Goal: Transaction & Acquisition: Purchase product/service

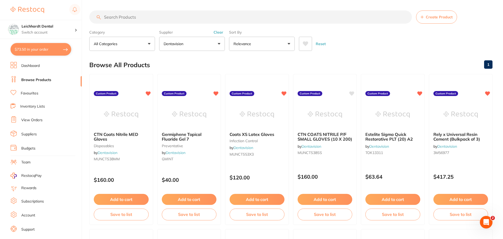
click at [137, 19] on input "search" at bounding box center [250, 17] width 323 height 13
click at [37, 122] on link "View Orders" at bounding box center [31, 120] width 21 height 5
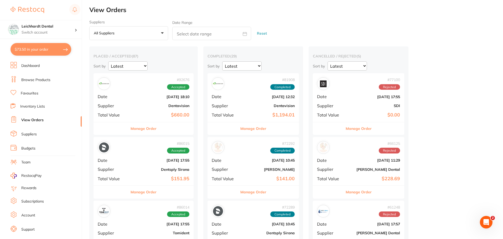
click at [140, 88] on div "# 92676 Accepted" at bounding box center [144, 83] width 92 height 13
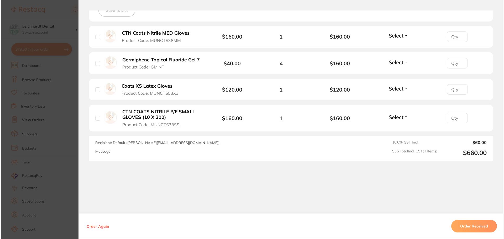
scroll to position [132, 0]
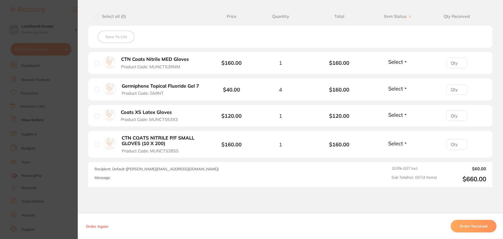
click at [41, 131] on section "Order ID: Restocq- 92676 Order Information Accepted Order Order Date [DATE] 18:…" at bounding box center [251, 119] width 503 height 239
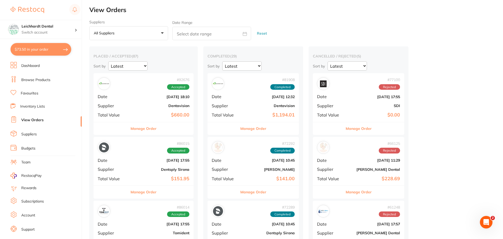
click at [46, 50] on button "$73.50 in your order" at bounding box center [41, 49] width 61 height 13
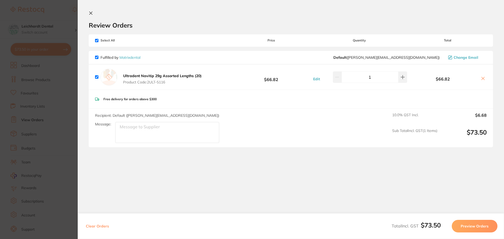
click at [481, 76] on icon at bounding box center [483, 78] width 4 height 4
click at [485, 79] on button at bounding box center [483, 79] width 7 height 6
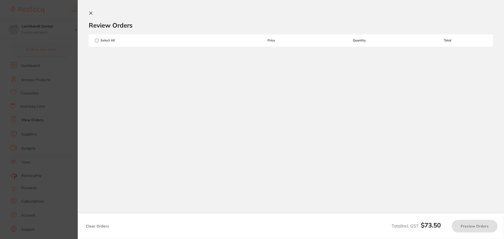
checkbox input "true"
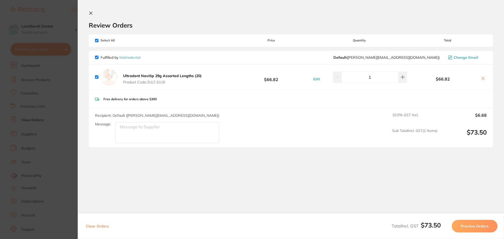
click at [97, 78] on input "checkbox" at bounding box center [96, 76] width 3 height 3
checkbox input "false"
click at [97, 78] on input "checkbox" at bounding box center [96, 76] width 3 height 3
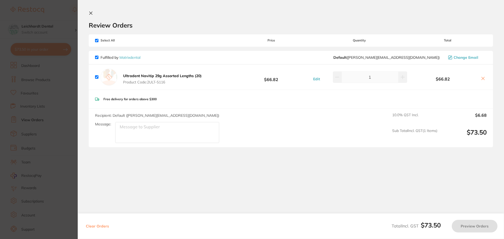
checkbox input "true"
click at [97, 78] on input "checkbox" at bounding box center [96, 76] width 3 height 3
checkbox input "false"
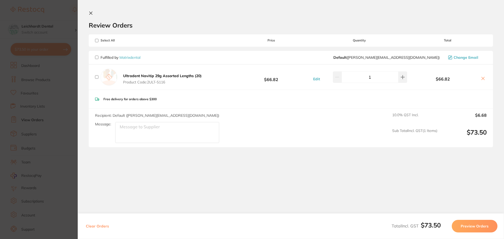
checkbox input "false"
click at [482, 79] on icon at bounding box center [483, 78] width 3 height 3
checkbox input "true"
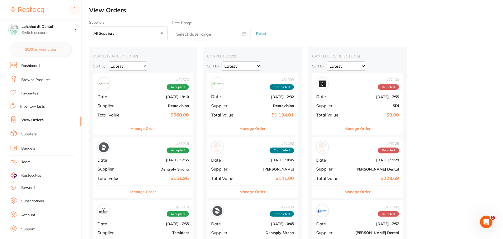
scroll to position [1, 0]
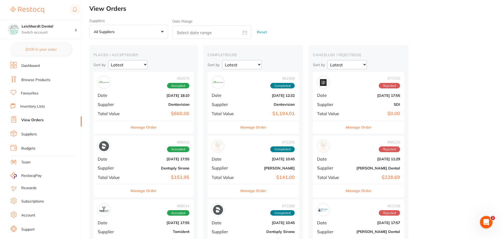
click at [27, 79] on link "Browse Products" at bounding box center [35, 79] width 29 height 5
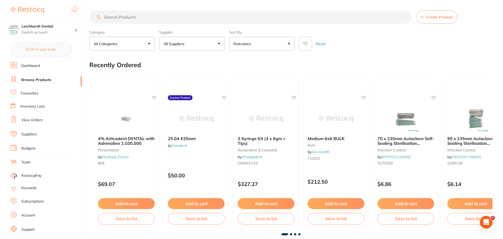
click at [28, 92] on link "Favourites" at bounding box center [30, 93] width 18 height 5
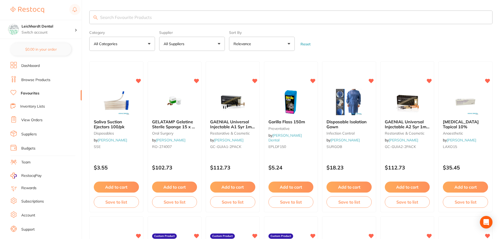
click at [28, 81] on link "Browse Products" at bounding box center [35, 79] width 29 height 5
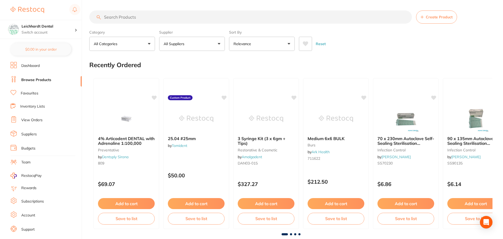
click at [185, 46] on p "All Suppliers" at bounding box center [175, 43] width 23 height 5
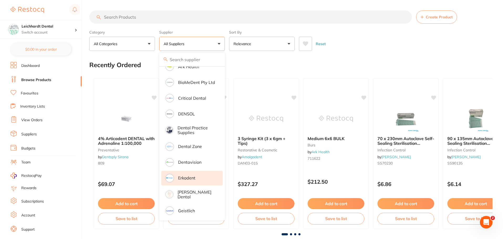
scroll to position [131, 0]
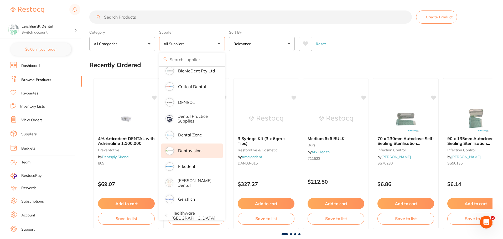
click at [193, 150] on p "Dentavision" at bounding box center [189, 150] width 23 height 5
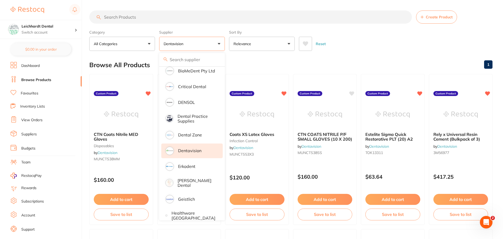
scroll to position [0, 0]
click at [354, 48] on div "Reset" at bounding box center [393, 42] width 189 height 18
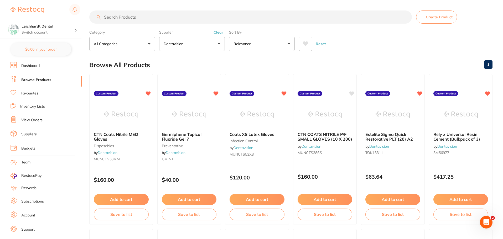
click at [132, 17] on input "search" at bounding box center [250, 17] width 323 height 13
click at [367, 40] on div "Reset" at bounding box center [393, 42] width 189 height 18
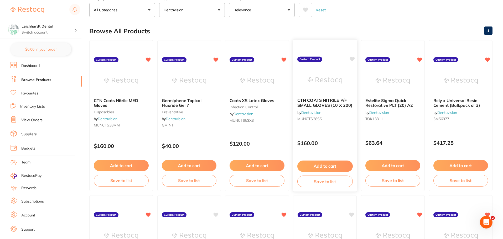
scroll to position [6, 0]
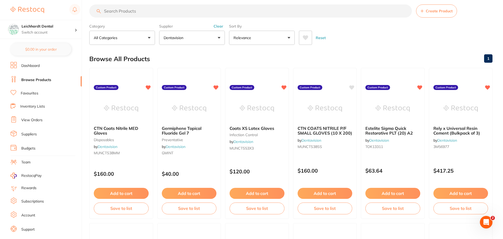
click at [440, 11] on span "Create Product" at bounding box center [439, 11] width 27 height 4
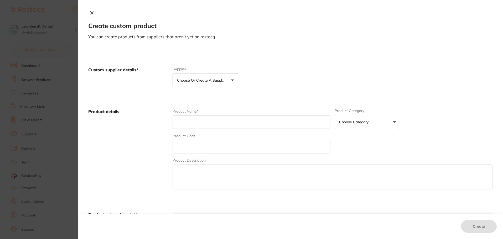
scroll to position [0, 0]
click at [188, 80] on p "Choose or create a supplier" at bounding box center [202, 80] width 50 height 5
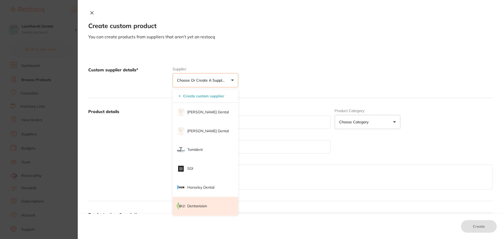
click at [202, 205] on p "Dentavision" at bounding box center [197, 206] width 20 height 5
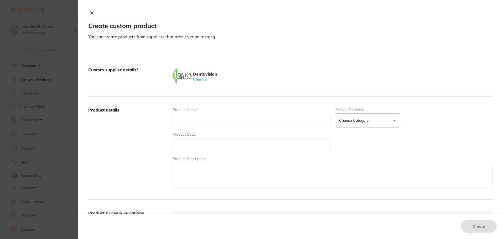
click at [196, 119] on input "text" at bounding box center [252, 120] width 158 height 13
paste input "ULTRADENT NAVITIPS SINGLE SIDEPORT YELLOW 29G 21MM (20)"
type input "ULTRADENT NAVITIPS SINGLE SIDEPORT YELLOW 29G 21MM (20)"
click at [381, 125] on button "Choose Category" at bounding box center [368, 120] width 66 height 14
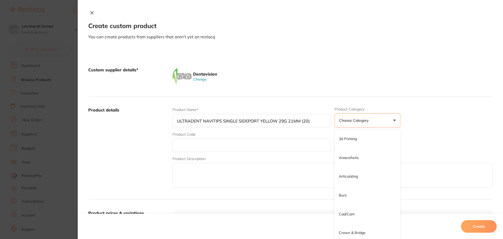
click at [121, 145] on label "Product details" at bounding box center [128, 148] width 80 height 82
click at [191, 142] on input "text" at bounding box center [252, 145] width 158 height 13
paste input "U4991"
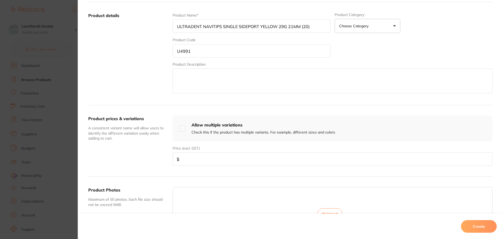
scroll to position [105, 0]
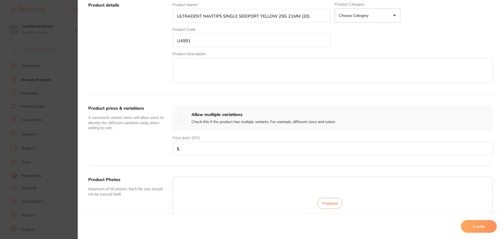
type input "U4991"
click at [253, 146] on input "number" at bounding box center [333, 148] width 320 height 13
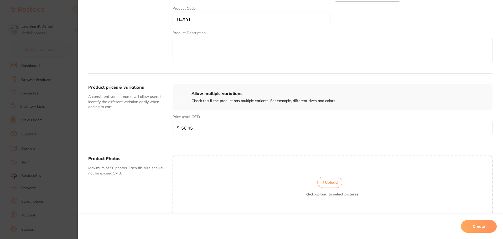
scroll to position [154, 0]
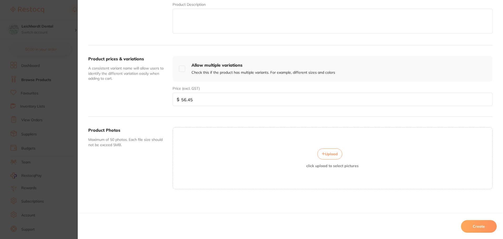
type input "56.45"
click at [486, 227] on button "Create" at bounding box center [479, 226] width 36 height 13
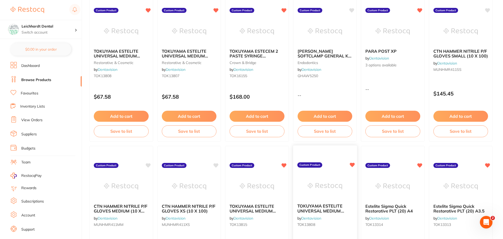
scroll to position [420, 0]
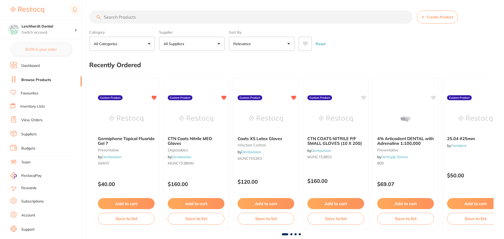
click at [199, 45] on button "All Suppliers" at bounding box center [192, 44] width 66 height 14
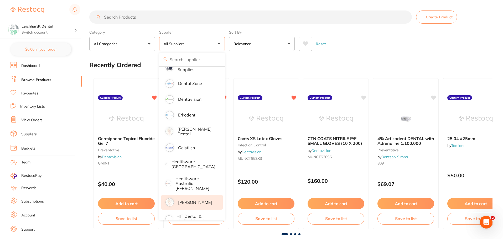
scroll to position [184, 0]
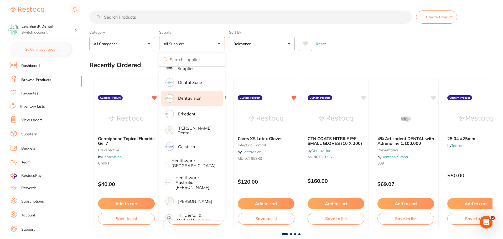
click at [195, 99] on p "Dentavision" at bounding box center [189, 98] width 23 height 5
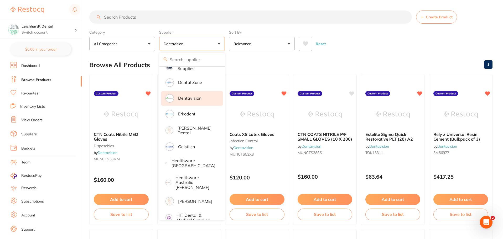
scroll to position [0, 0]
click at [366, 27] on section "Create Product Category All Categories All Categories crown & bridge disposable…" at bounding box center [290, 31] width 403 height 40
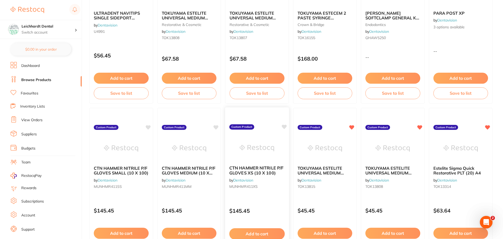
scroll to position [420, 0]
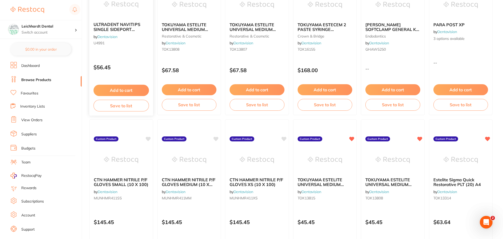
click at [129, 90] on button "Add to cart" at bounding box center [121, 90] width 55 height 11
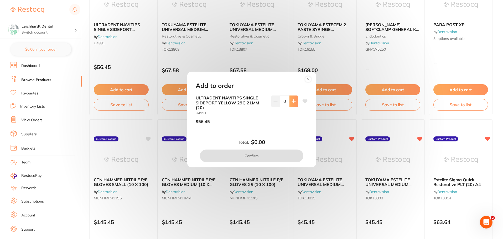
click at [293, 100] on icon at bounding box center [294, 101] width 4 height 4
type input "1"
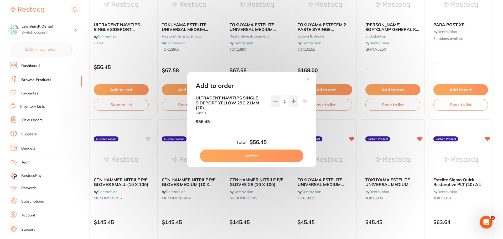
click at [278, 155] on button "Confirm" at bounding box center [251, 156] width 103 height 13
checkbox input "false"
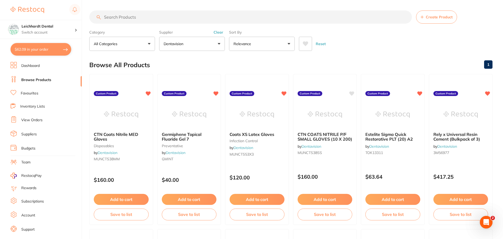
click at [144, 19] on input "search" at bounding box center [250, 17] width 323 height 13
click at [191, 46] on button "Dentavision" at bounding box center [192, 44] width 66 height 14
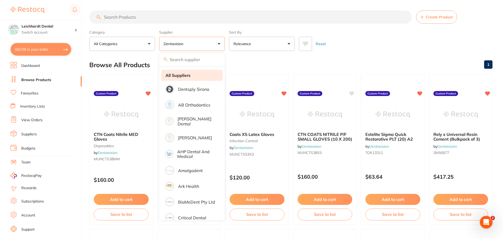
click at [191, 79] on li "All Suppliers" at bounding box center [191, 75] width 61 height 11
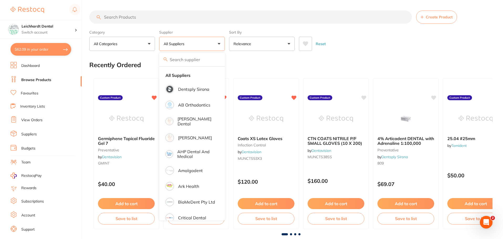
click at [136, 17] on input "search" at bounding box center [250, 17] width 323 height 13
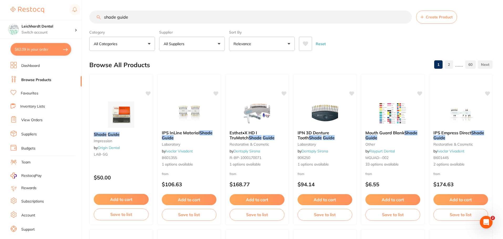
drag, startPoint x: 135, startPoint y: 15, endPoint x: 104, endPoint y: 16, distance: 31.5
click at [104, 16] on input "shade guide" at bounding box center [250, 17] width 323 height 13
type input "bibs"
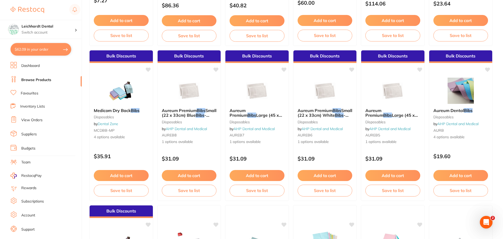
scroll to position [26, 0]
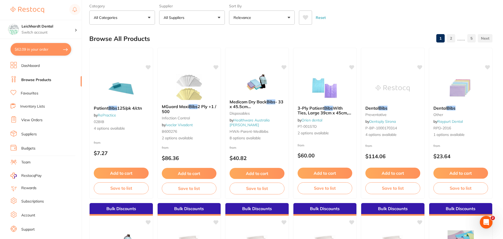
click at [41, 95] on li "Favourites" at bounding box center [46, 93] width 71 height 7
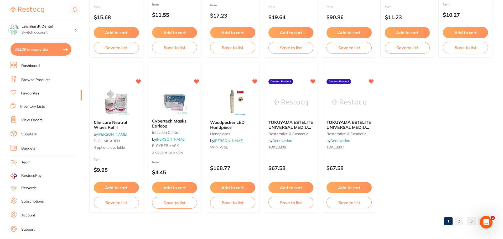
scroll to position [1087, 0]
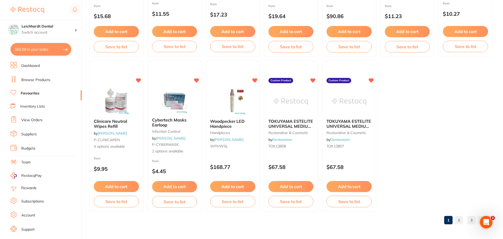
click at [461, 219] on link "2" at bounding box center [459, 220] width 8 height 11
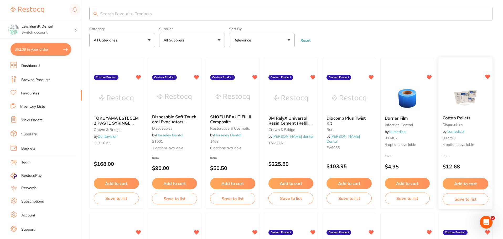
scroll to position [0, 0]
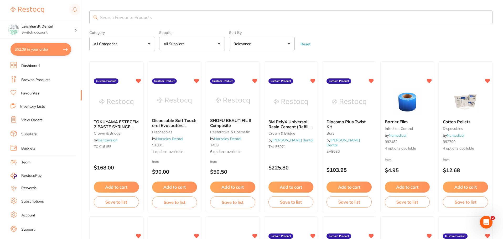
click at [171, 14] on input "search" at bounding box center [290, 18] width 403 height 14
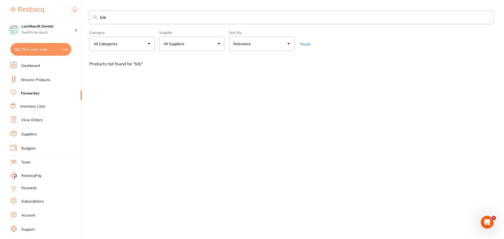
click at [115, 17] on input "bib" at bounding box center [291, 18] width 404 height 14
type input "b"
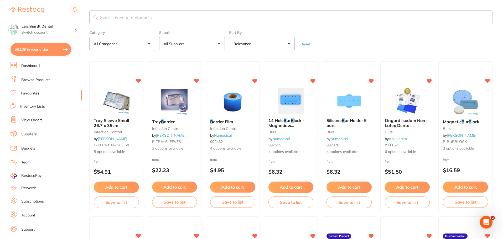
click at [115, 20] on input "search" at bounding box center [290, 18] width 403 height 14
click at [120, 41] on button "All Categories" at bounding box center [122, 44] width 66 height 14
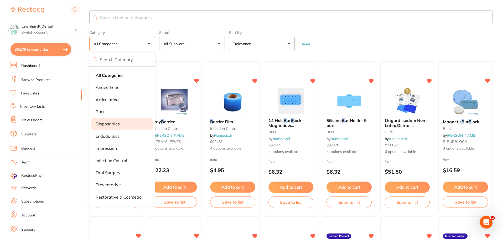
click at [118, 122] on p "disposables" at bounding box center [108, 124] width 24 height 5
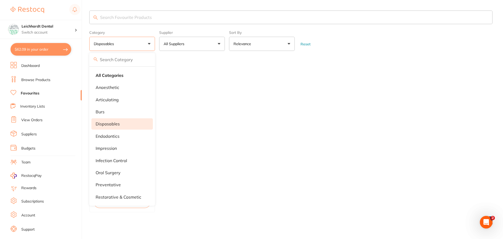
click at [389, 41] on form "Category disposables All Categories anaesthetic articulating burs disposables e…" at bounding box center [290, 39] width 403 height 23
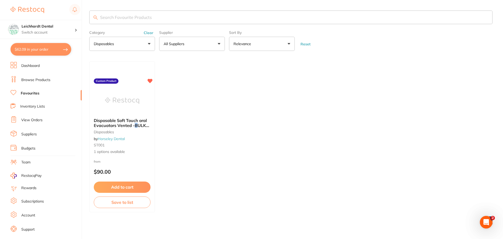
click at [142, 43] on button "disposables" at bounding box center [122, 44] width 66 height 14
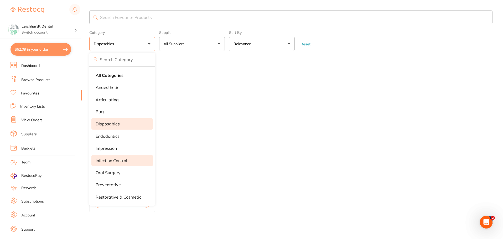
scroll to position [1, 0]
click at [124, 159] on p "infection control" at bounding box center [112, 160] width 32 height 5
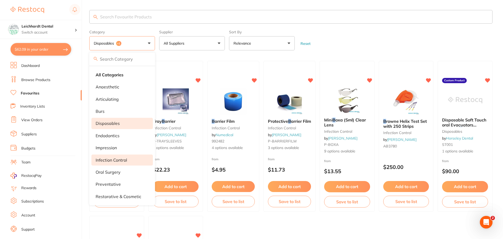
scroll to position [0, 0]
click at [359, 33] on form "Category disposables +1 All Categories anaesthetic articulating burs disposable…" at bounding box center [290, 39] width 403 height 23
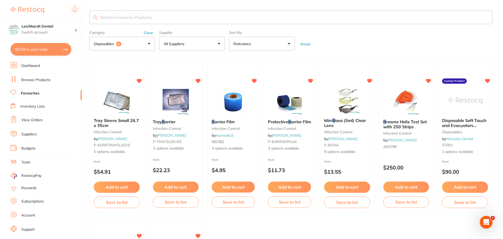
click at [31, 64] on link "Dashboard" at bounding box center [30, 65] width 18 height 5
